Goal: Task Accomplishment & Management: Manage account settings

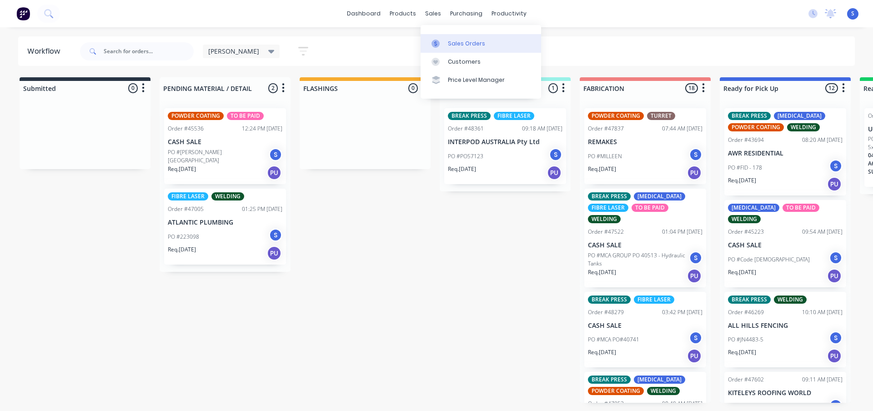
click at [462, 40] on div "Sales Orders" at bounding box center [466, 44] width 37 height 8
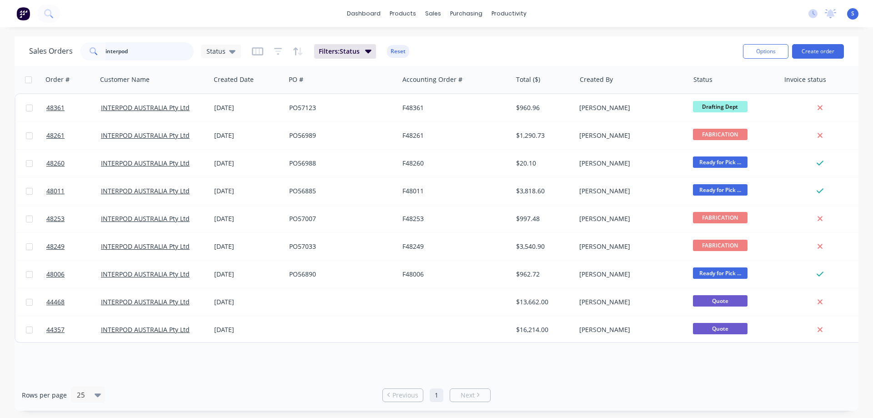
click at [143, 52] on input "interpod" at bounding box center [149, 51] width 89 height 18
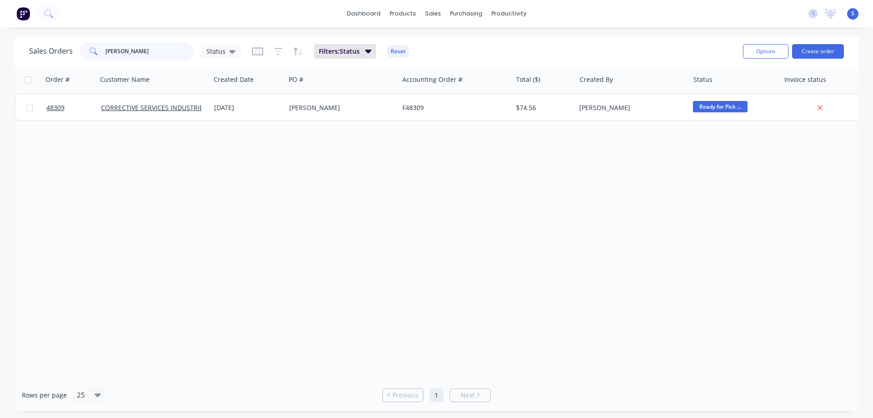
drag, startPoint x: 136, startPoint y: 48, endPoint x: 50, endPoint y: 51, distance: 86.5
click at [50, 51] on div "Sales Orders [PERSON_NAME] Status" at bounding box center [135, 51] width 212 height 18
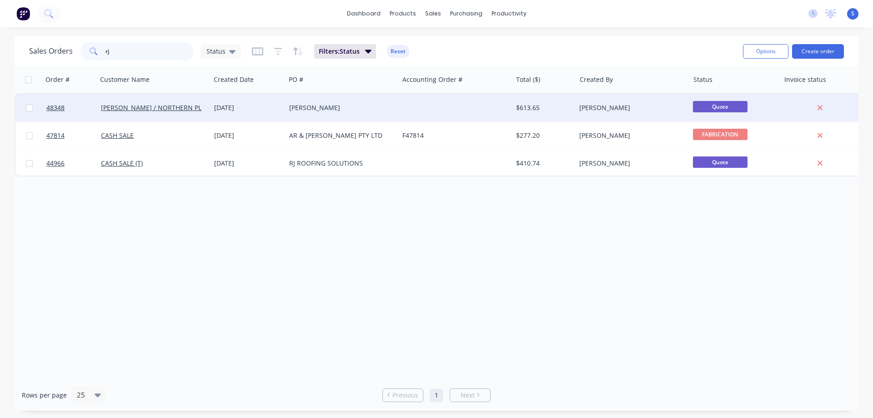
type input "rj"
click at [316, 110] on div "[PERSON_NAME]" at bounding box center [339, 107] width 101 height 9
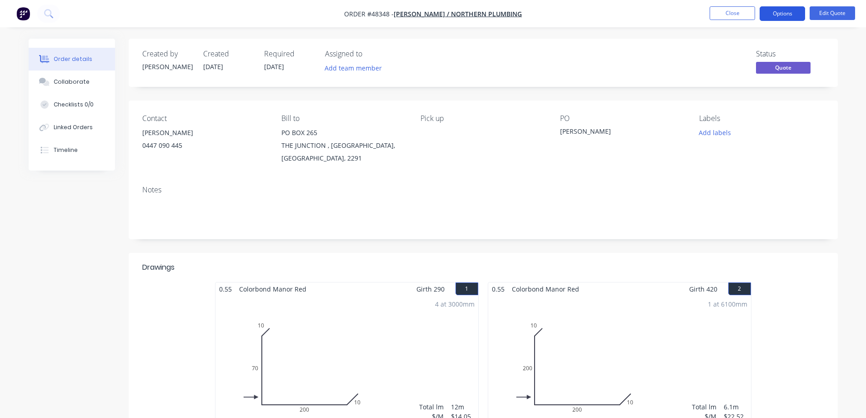
click at [780, 15] on button "Options" at bounding box center [782, 13] width 45 height 15
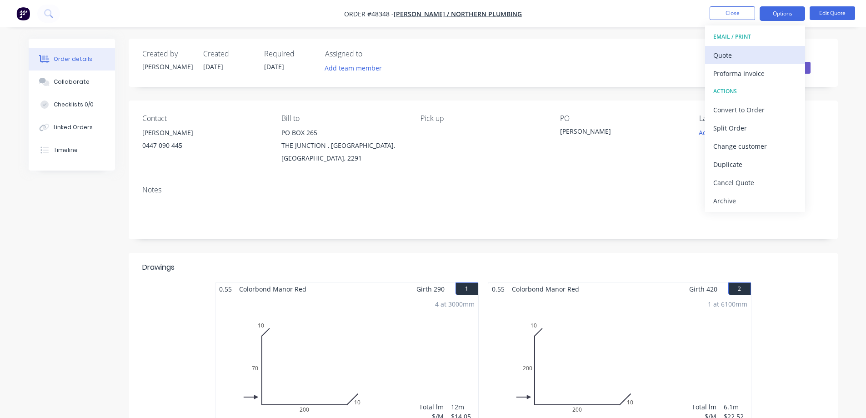
click at [736, 59] on div "Quote" at bounding box center [755, 55] width 84 height 13
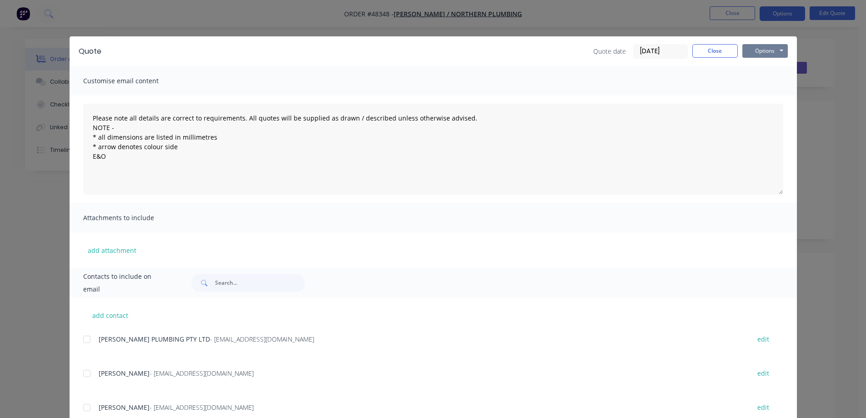
click at [758, 50] on button "Options" at bounding box center [765, 51] width 45 height 14
click at [767, 80] on button "Print" at bounding box center [772, 82] width 58 height 15
click at [699, 50] on button "Close" at bounding box center [715, 51] width 45 height 14
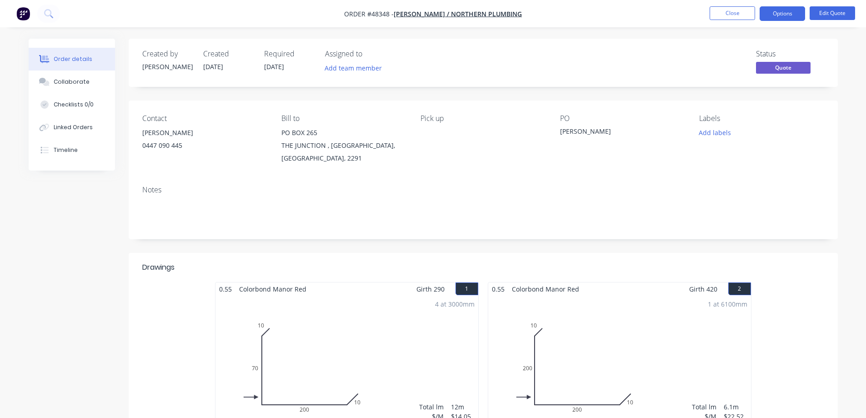
click at [153, 143] on div "0447 090 445" at bounding box center [204, 145] width 125 height 13
click at [825, 14] on button "Edit Quote" at bounding box center [832, 13] width 45 height 14
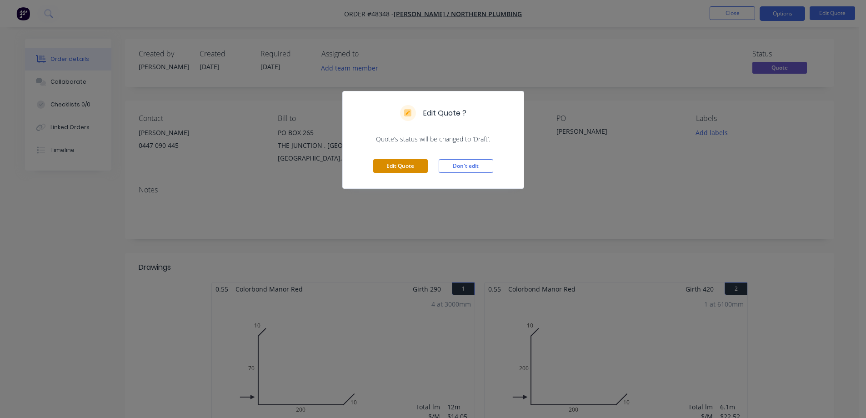
click at [415, 165] on button "Edit Quote" at bounding box center [400, 166] width 55 height 14
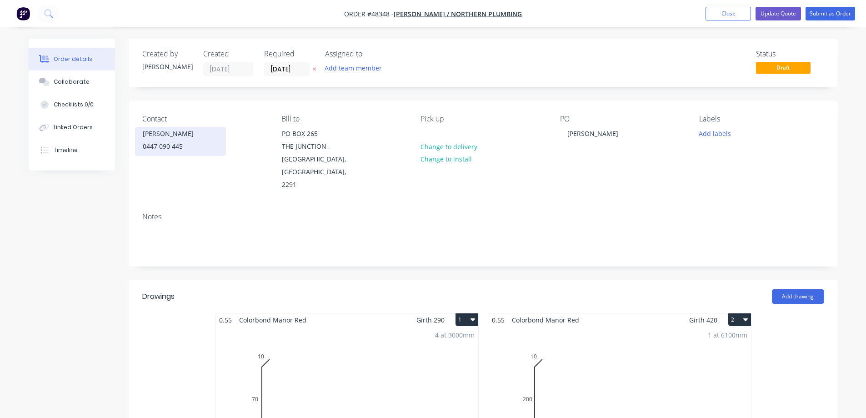
click at [163, 144] on div "0447 090 445" at bounding box center [180, 146] width 75 height 13
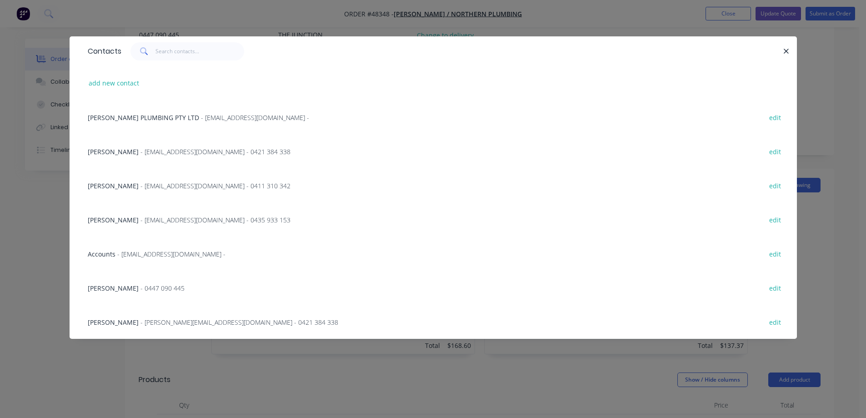
scroll to position [182, 0]
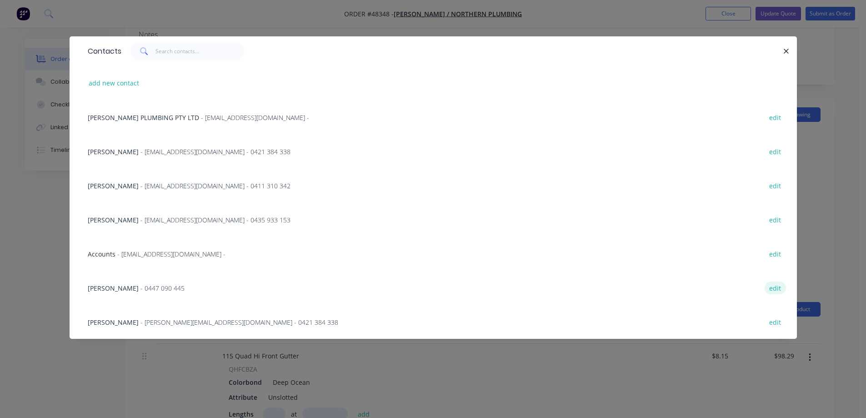
click at [772, 287] on button "edit" at bounding box center [775, 287] width 21 height 12
select select "AU"
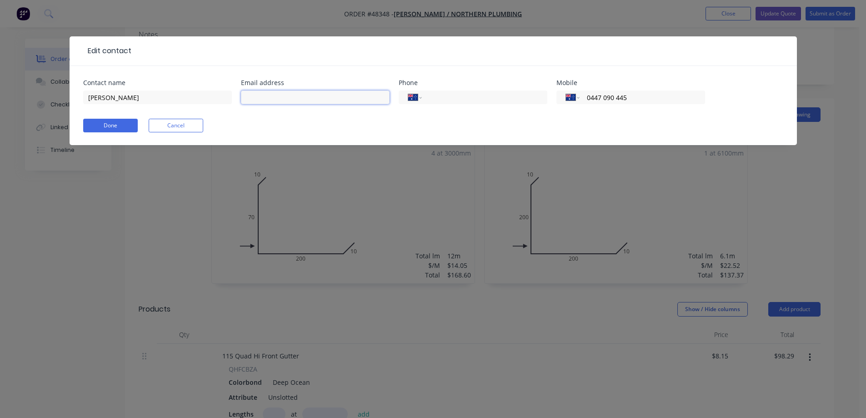
click at [260, 97] on input "text" at bounding box center [315, 97] width 149 height 14
type input "[PERSON_NAME][EMAIL_ADDRESS][DOMAIN_NAME]"
click at [115, 130] on button "Done" at bounding box center [110, 126] width 55 height 14
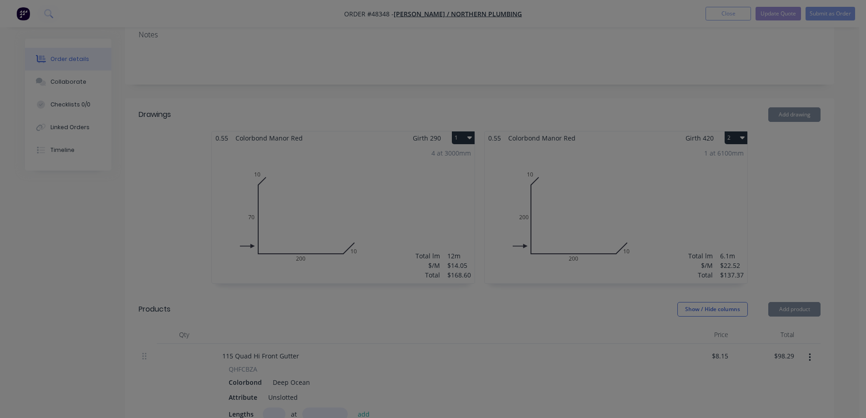
scroll to position [0, 0]
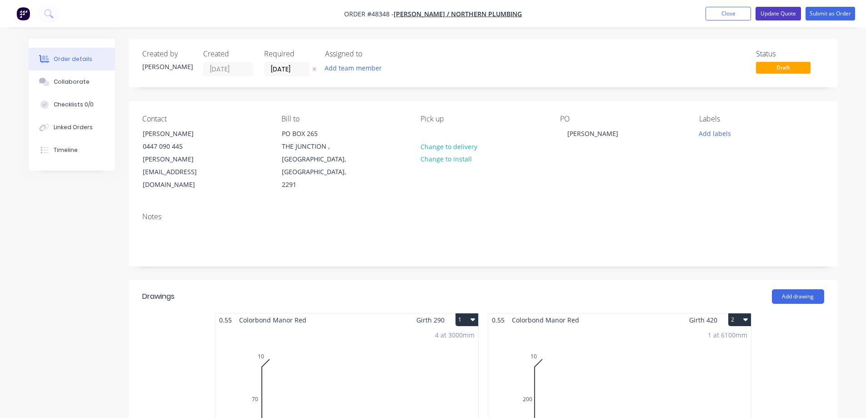
click at [777, 14] on button "Update Quote" at bounding box center [778, 14] width 45 height 14
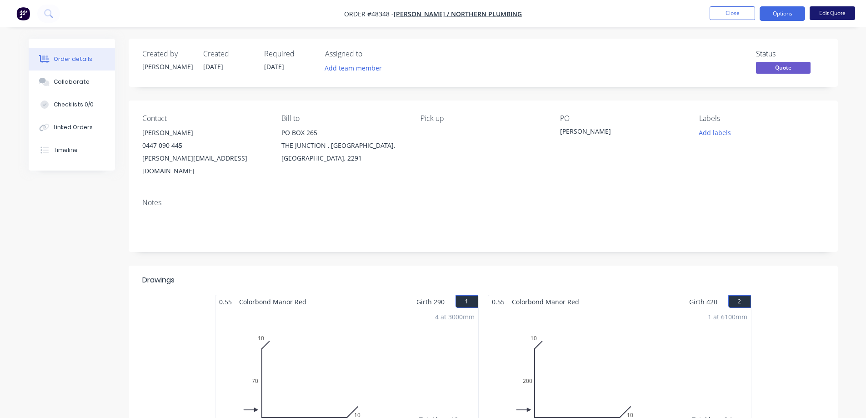
click at [834, 15] on button "Edit Quote" at bounding box center [832, 13] width 45 height 14
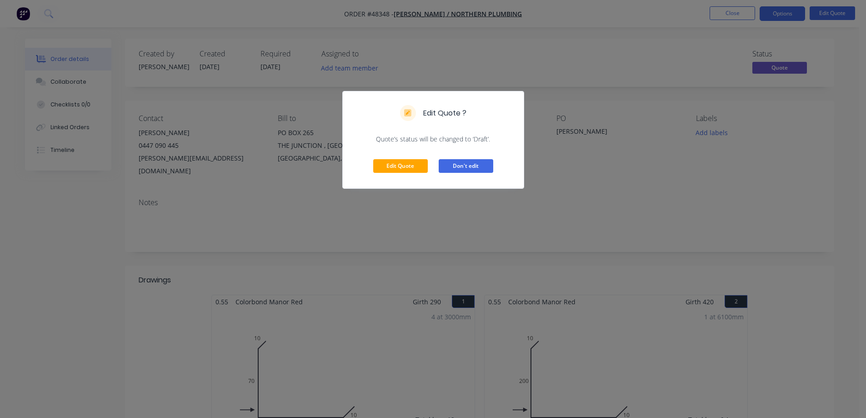
click at [487, 164] on button "Don't edit" at bounding box center [466, 166] width 55 height 14
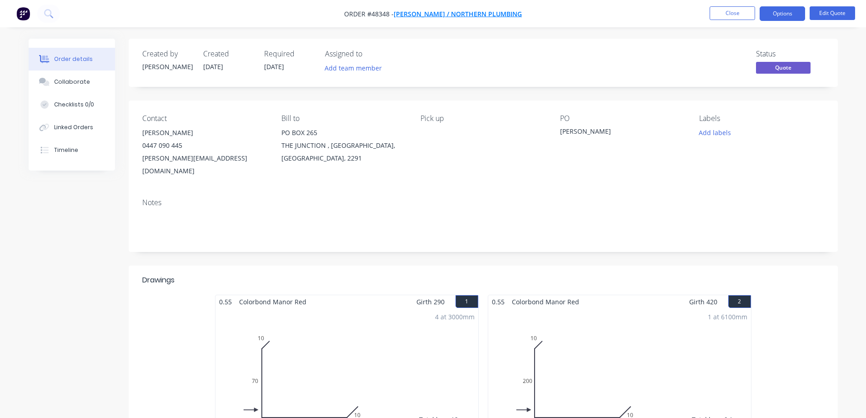
click at [460, 12] on span "[PERSON_NAME] / NORTHERN PLUMBING" at bounding box center [458, 14] width 128 height 9
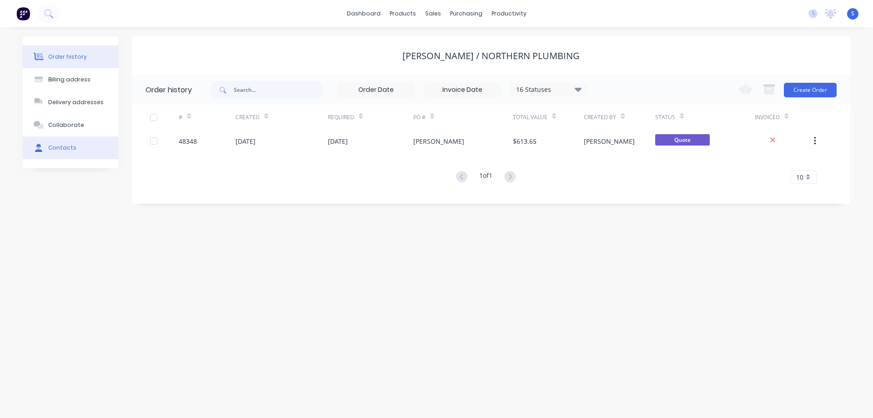
click at [63, 150] on div "Contacts" at bounding box center [62, 148] width 28 height 8
select select "AU"
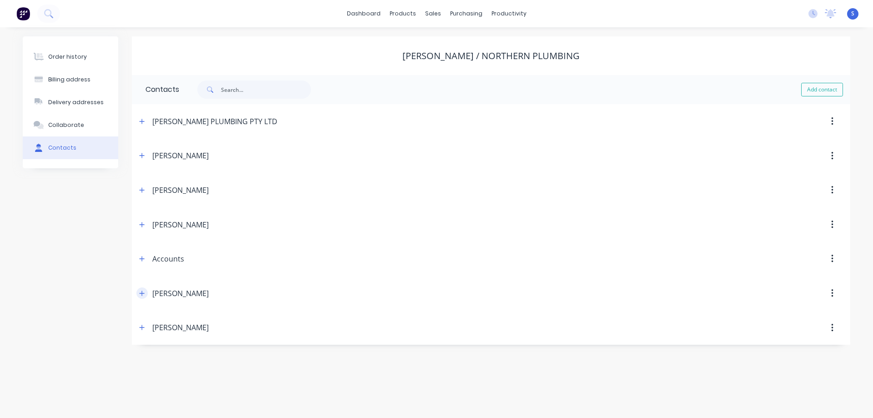
click at [139, 292] on button "button" at bounding box center [141, 292] width 11 height 11
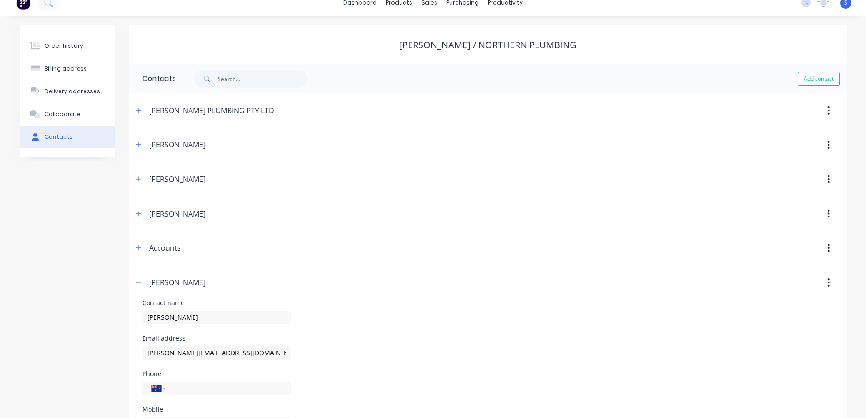
scroll to position [87, 0]
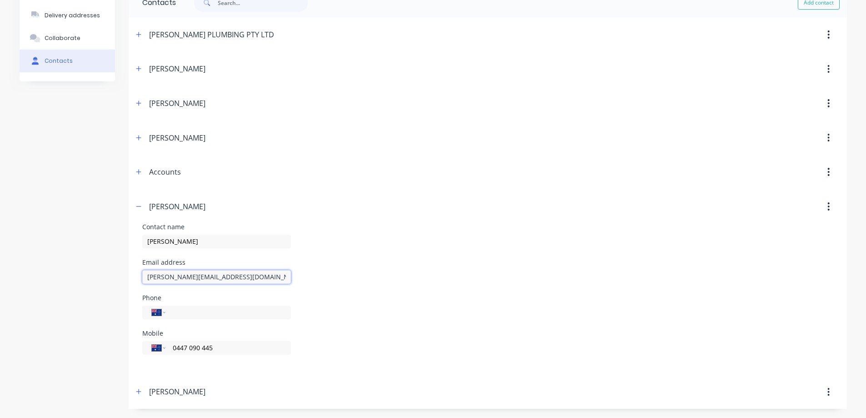
click at [182, 278] on input "[PERSON_NAME][EMAIL_ADDRESS][DOMAIN_NAME]" at bounding box center [216, 277] width 149 height 14
type input "[PERSON_NAME][EMAIL_ADDRESS][DOMAIN_NAME]"
click at [60, 271] on div "Order history Billing address Delivery addresses Collaborate Contacts" at bounding box center [67, 179] width 95 height 459
click at [176, 242] on input "[PERSON_NAME]" at bounding box center [216, 242] width 149 height 14
type input "[PERSON_NAME]"
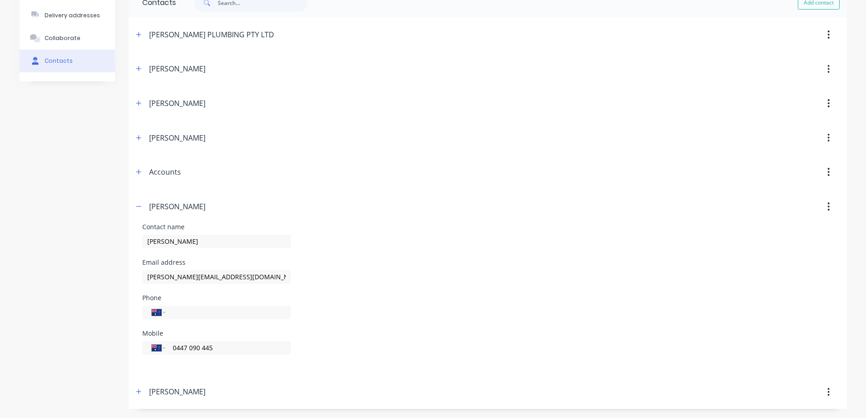
click at [110, 263] on div "Order history Billing address Delivery addresses Collaborate Contacts" at bounding box center [67, 179] width 95 height 459
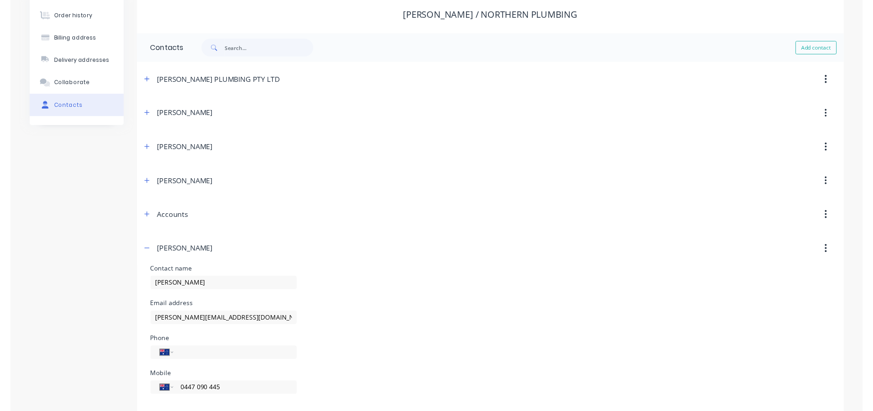
scroll to position [0, 0]
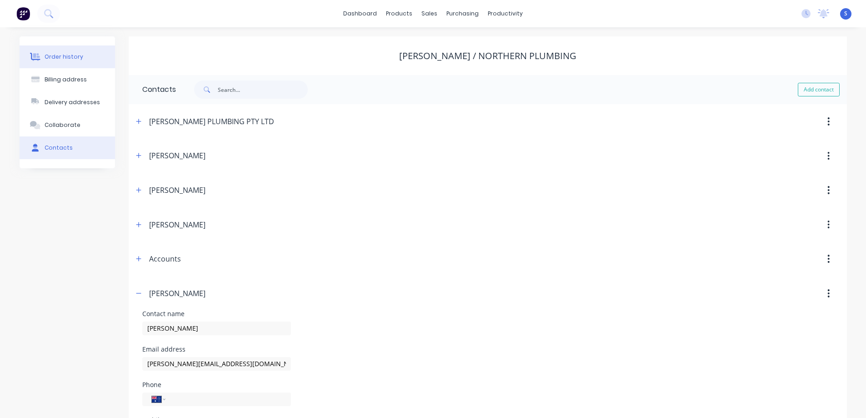
click at [67, 53] on div "Order history" at bounding box center [64, 57] width 39 height 8
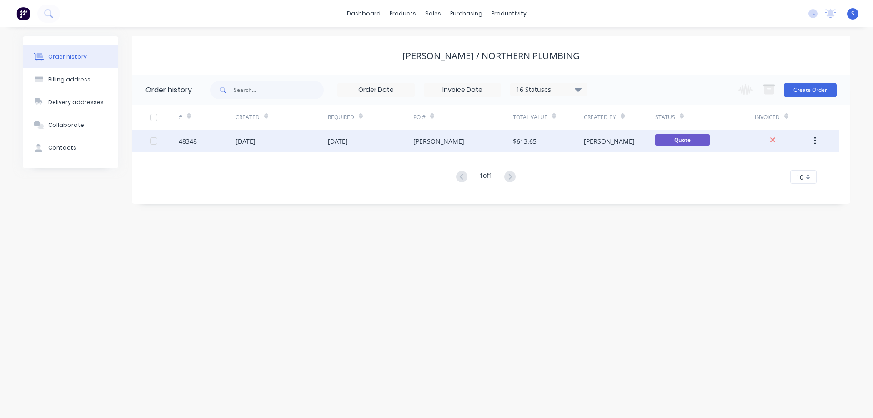
click at [334, 140] on div "[DATE]" at bounding box center [338, 141] width 20 height 10
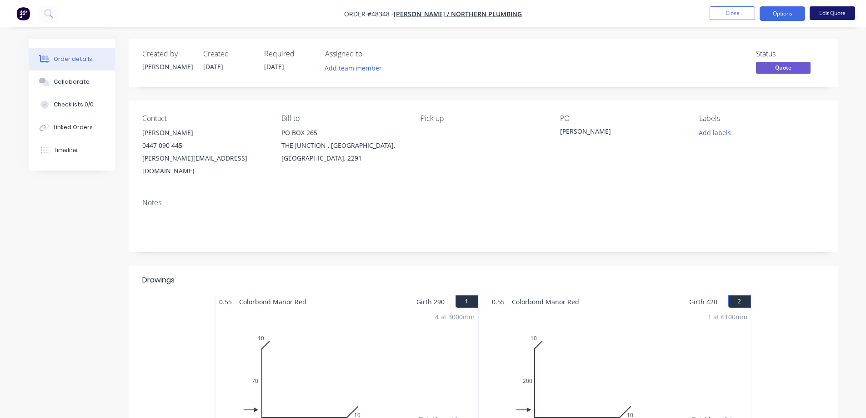
click at [825, 11] on button "Edit Quote" at bounding box center [832, 13] width 45 height 14
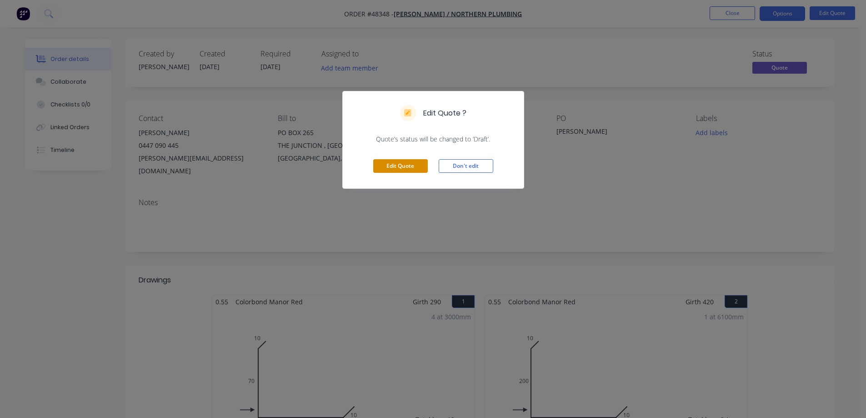
click at [401, 168] on button "Edit Quote" at bounding box center [400, 166] width 55 height 14
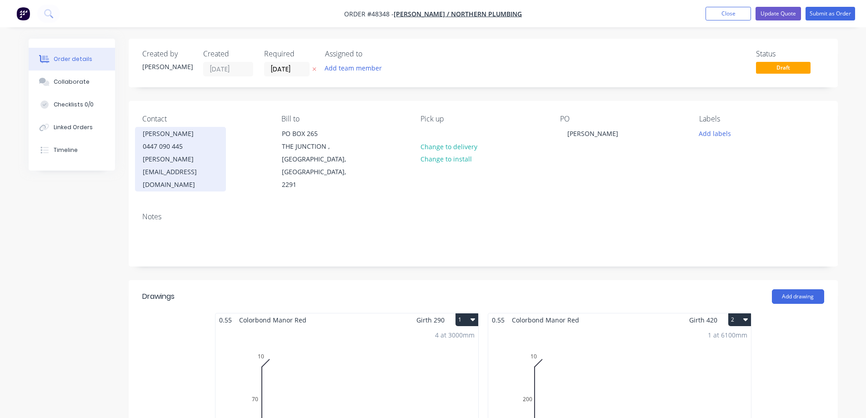
click at [169, 152] on div "0447 090 445" at bounding box center [180, 146] width 75 height 13
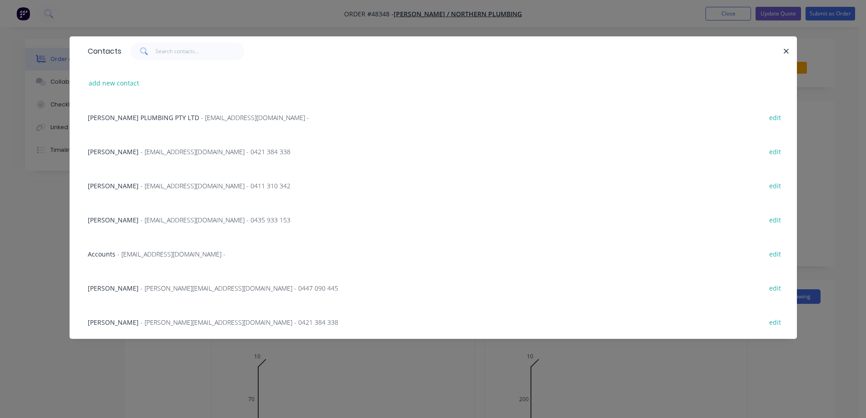
click at [158, 285] on span "- [PERSON_NAME][EMAIL_ADDRESS][DOMAIN_NAME] - 0447 090 445" at bounding box center [240, 288] width 198 height 9
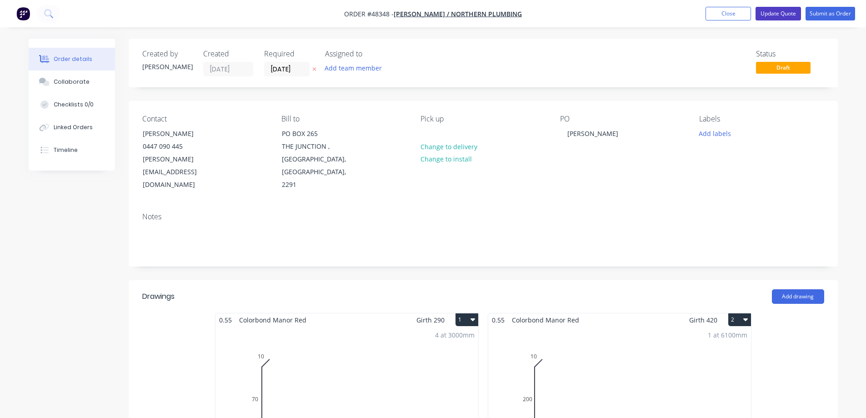
click at [788, 13] on button "Update Quote" at bounding box center [778, 14] width 45 height 14
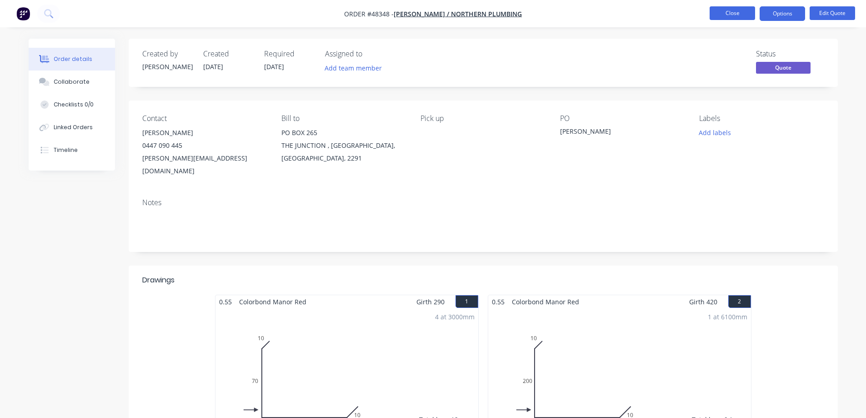
click at [740, 11] on button "Close" at bounding box center [732, 13] width 45 height 14
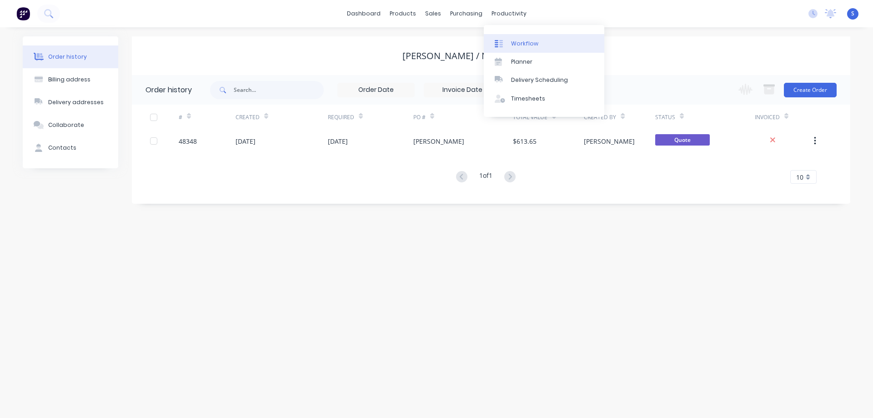
click at [527, 48] on link "Workflow" at bounding box center [544, 43] width 120 height 18
